Goal: Navigation & Orientation: Find specific page/section

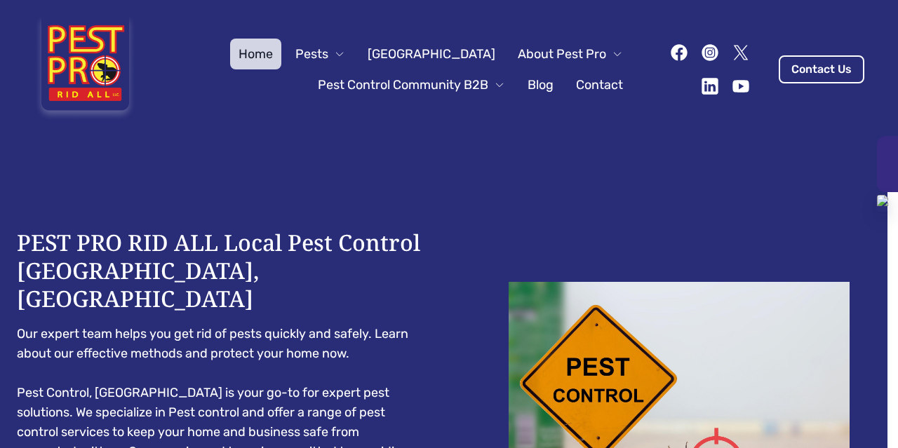
click at [884, 163] on div at bounding box center [887, 164] width 21 height 56
click at [575, 51] on span "About Pest Pro" at bounding box center [562, 54] width 88 height 20
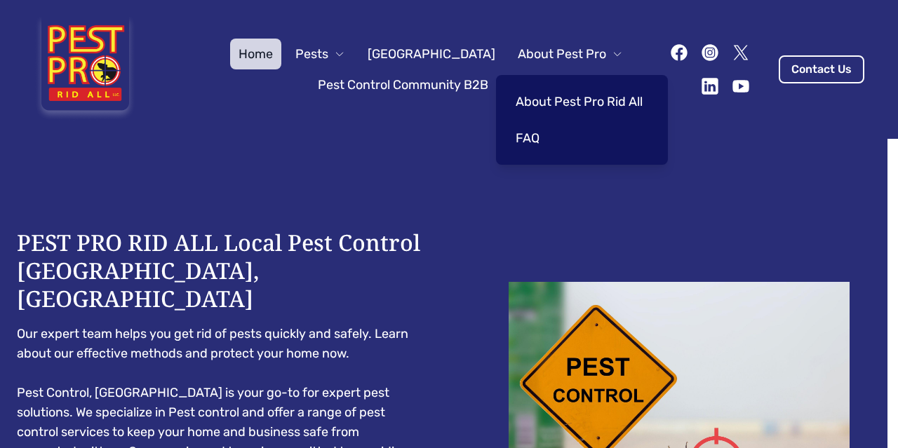
click at [570, 99] on link "About Pest Pro Rid All" at bounding box center [579, 101] width 144 height 31
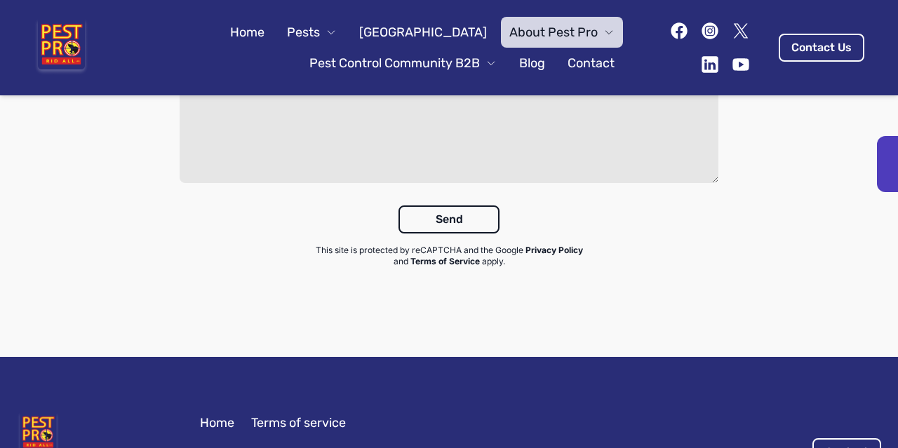
scroll to position [2267, 0]
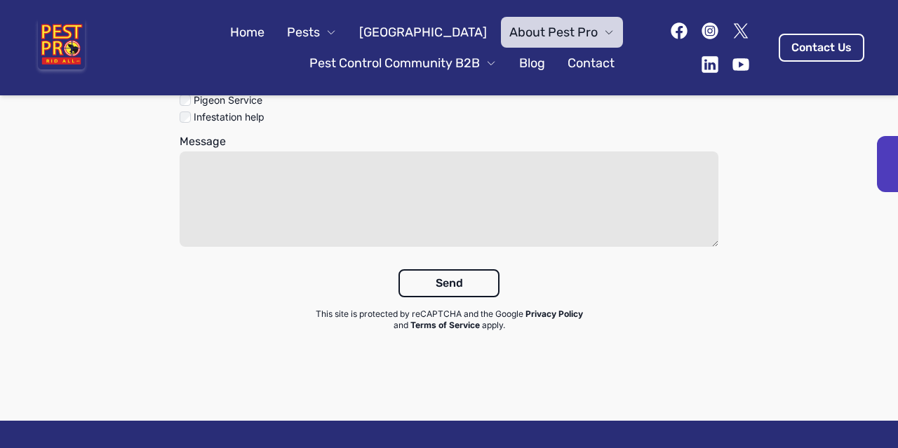
click at [271, 34] on link "Home" at bounding box center [247, 32] width 51 height 31
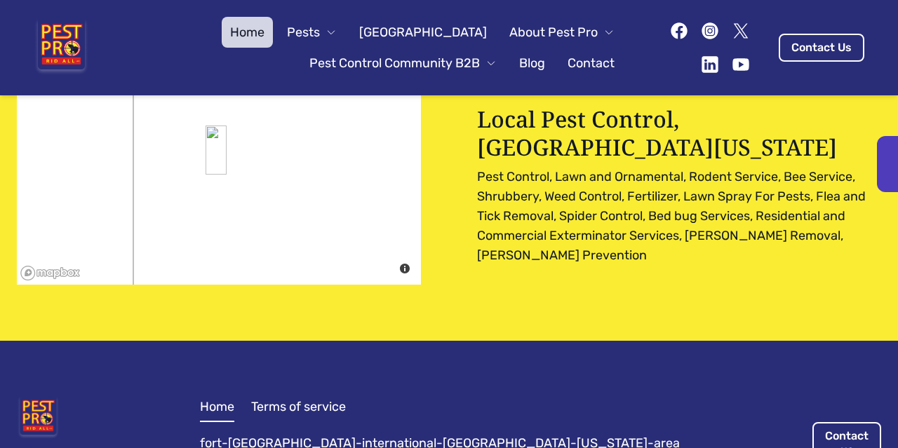
scroll to position [4414, 0]
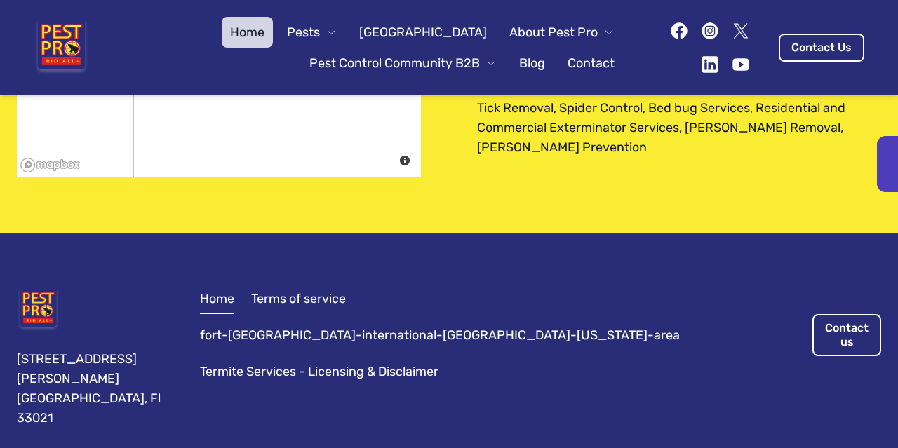
click at [345, 31] on button "Pests" at bounding box center [312, 32] width 67 height 31
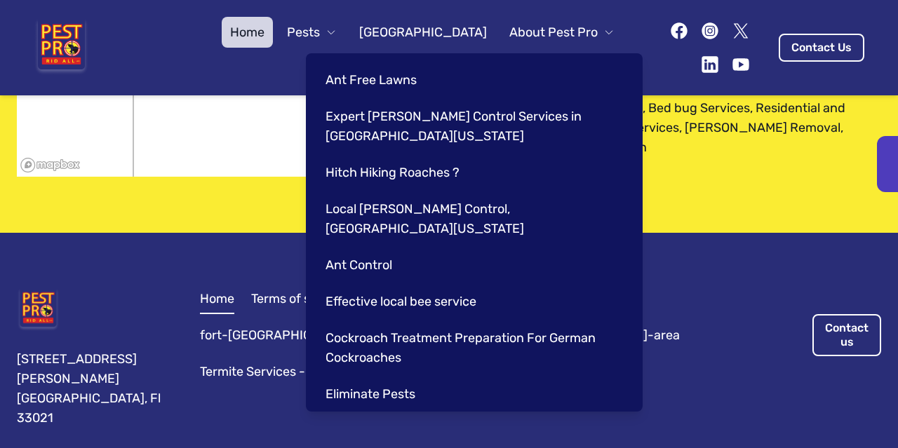
click at [438, 19] on link "[GEOGRAPHIC_DATA]" at bounding box center [423, 32] width 145 height 31
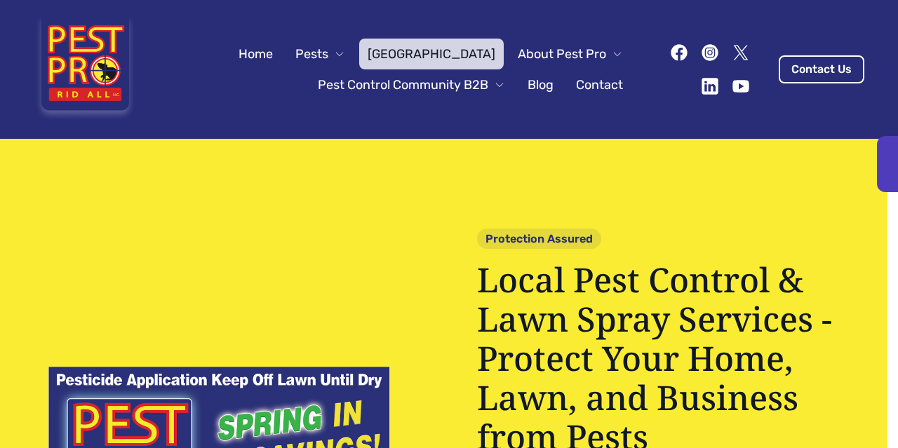
click at [536, 44] on span "About Pest Pro" at bounding box center [562, 54] width 88 height 20
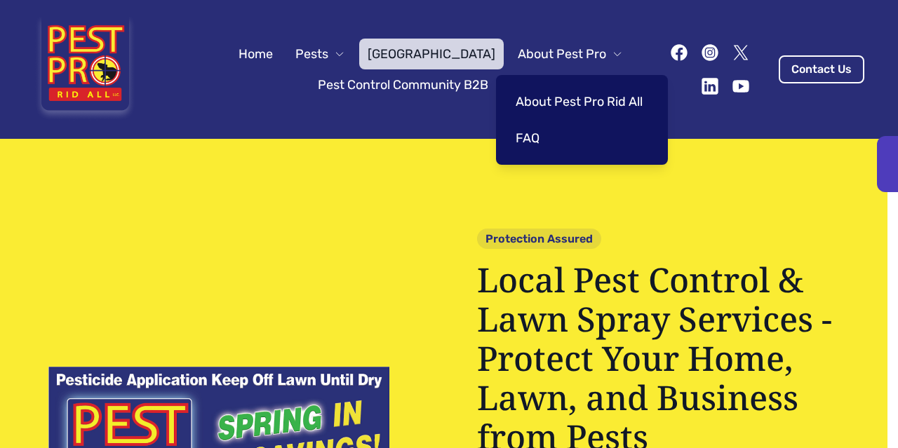
click at [564, 98] on link "About Pest Pro Rid All" at bounding box center [579, 101] width 144 height 31
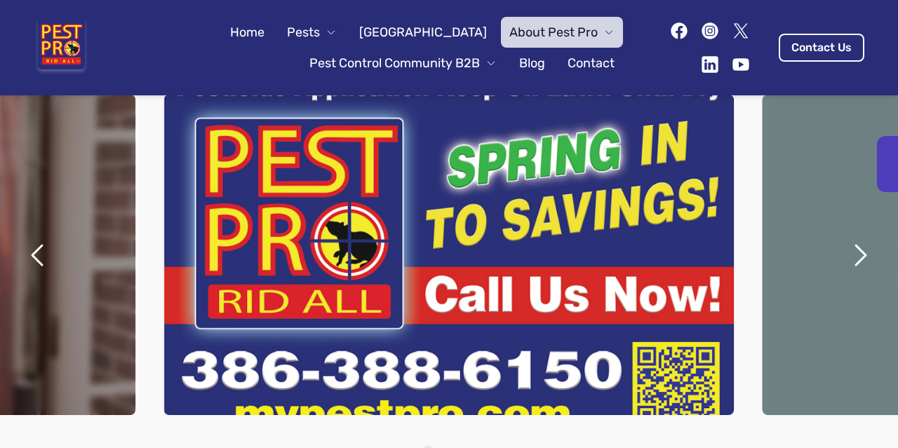
scroll to position [167, 0]
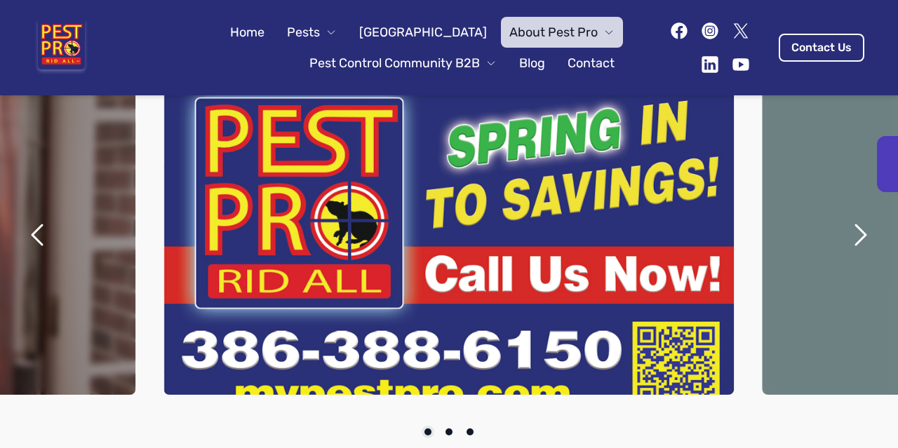
click at [860, 237] on icon "next" at bounding box center [861, 235] width 34 height 34
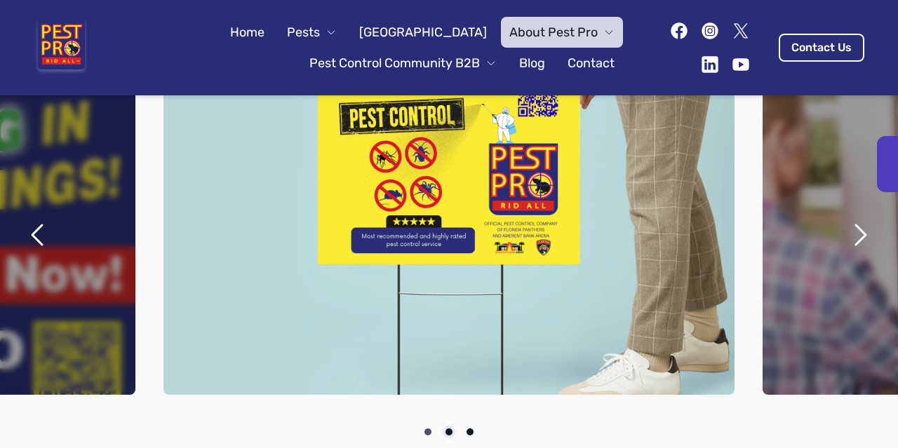
click at [856, 235] on icon "next" at bounding box center [861, 235] width 10 height 20
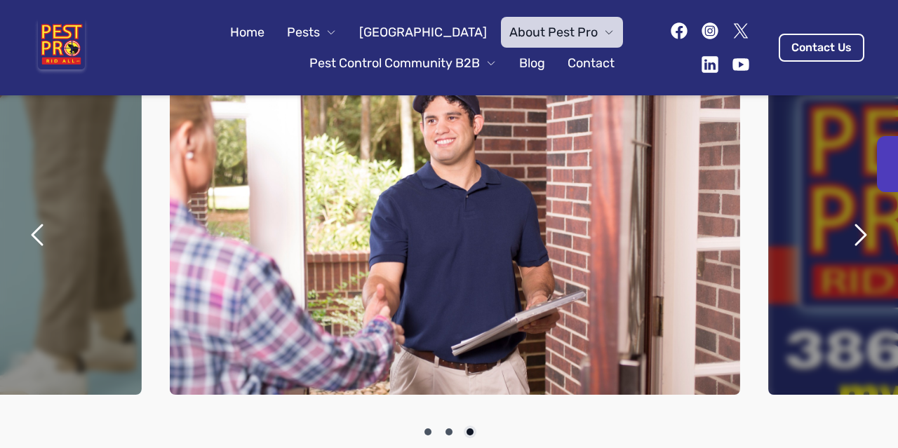
click at [856, 235] on icon "next" at bounding box center [861, 235] width 10 height 20
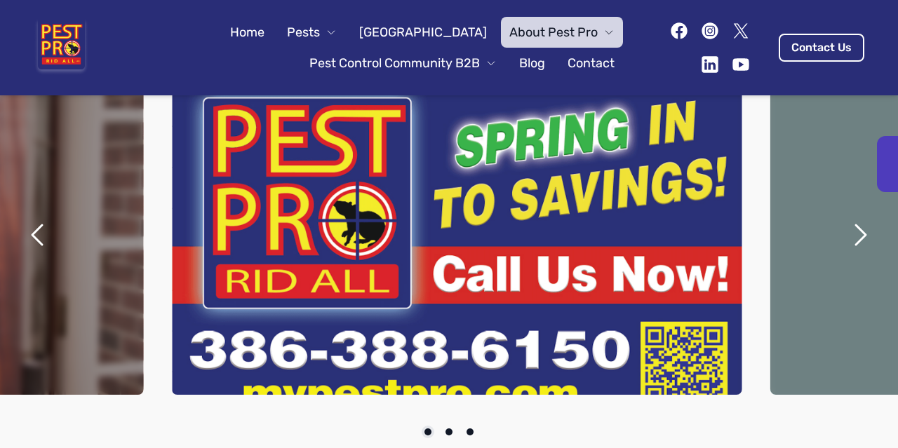
click at [856, 235] on icon "next" at bounding box center [861, 235] width 10 height 20
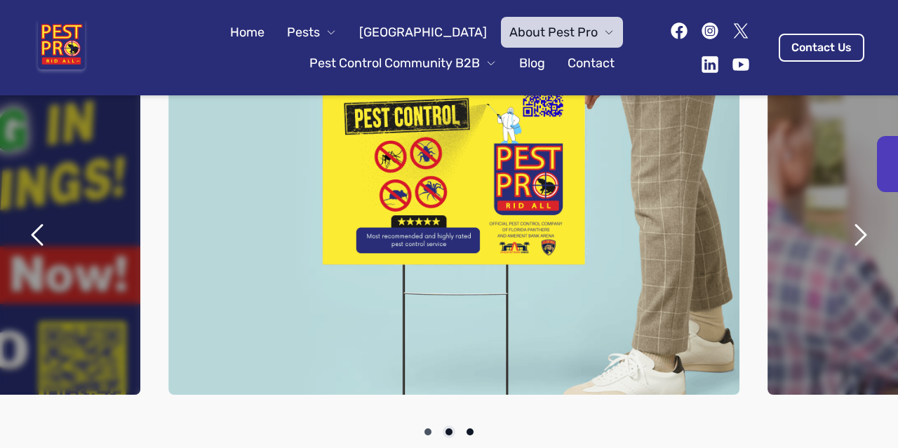
click at [856, 235] on icon "next" at bounding box center [861, 235] width 10 height 20
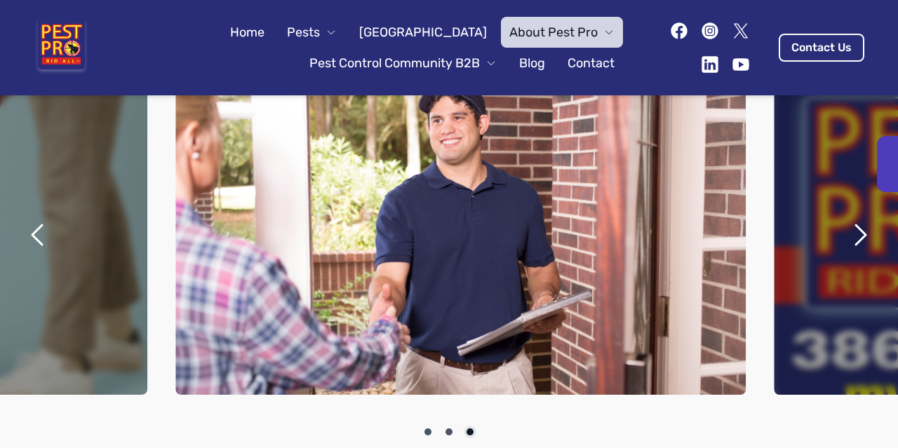
click at [856, 235] on icon "next" at bounding box center [861, 235] width 10 height 20
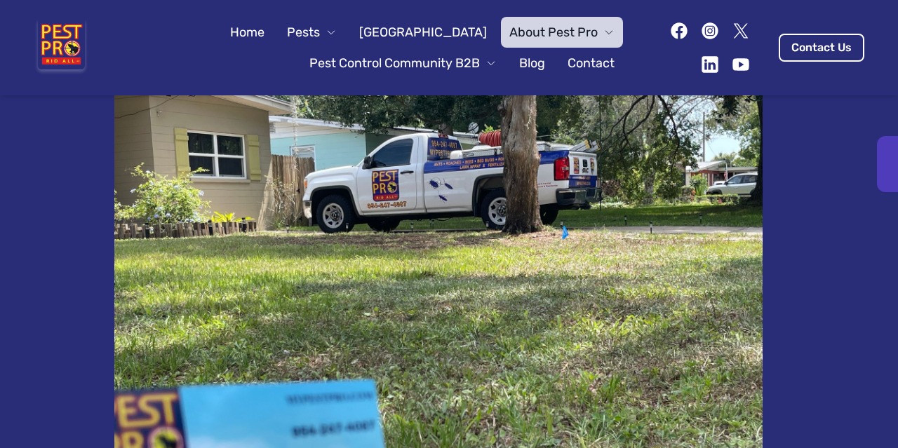
scroll to position [799, 0]
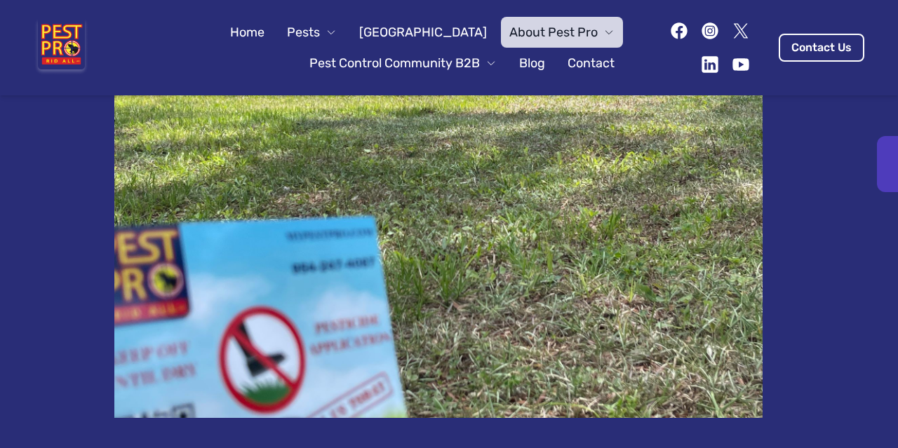
click at [702, 69] on icon at bounding box center [710, 64] width 16 height 16
click at [738, 61] on icon at bounding box center [741, 64] width 16 height 13
click at [670, 26] on icon at bounding box center [680, 31] width 20 height 20
click at [550, 32] on span "About Pest Pro" at bounding box center [554, 32] width 88 height 20
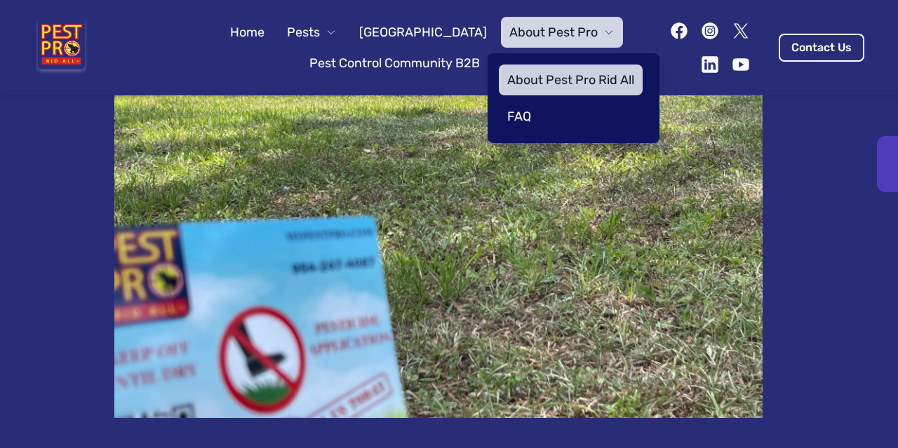
click at [702, 27] on icon at bounding box center [710, 30] width 16 height 16
